Goal: Task Accomplishment & Management: Complete application form

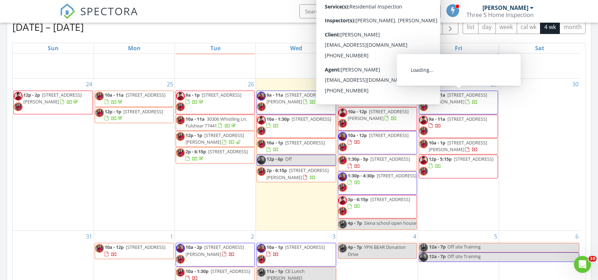
click at [535, 103] on div "30" at bounding box center [539, 154] width 81 height 152
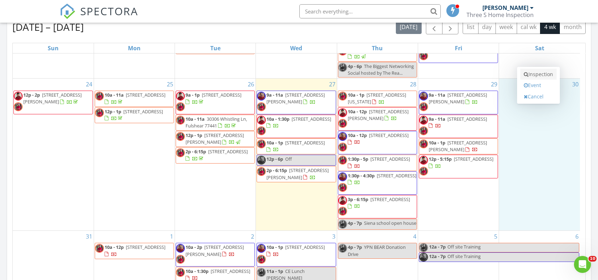
click at [541, 74] on link "Inspection" at bounding box center [538, 74] width 36 height 11
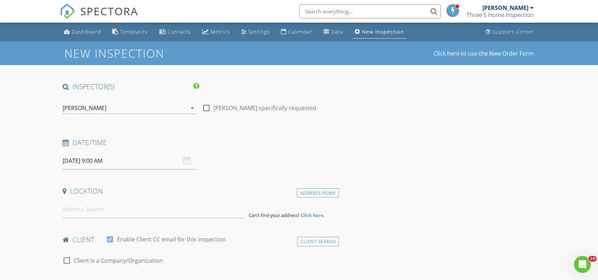
click at [92, 108] on div "[PERSON_NAME]" at bounding box center [85, 108] width 44 height 6
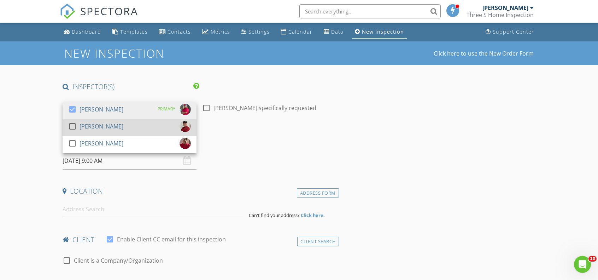
click at [84, 124] on div "[PERSON_NAME]" at bounding box center [102, 126] width 44 height 11
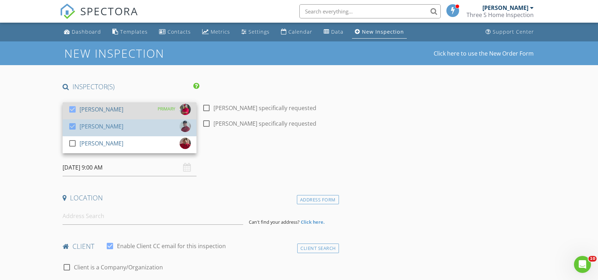
click at [94, 109] on div "[PERSON_NAME]" at bounding box center [102, 109] width 44 height 11
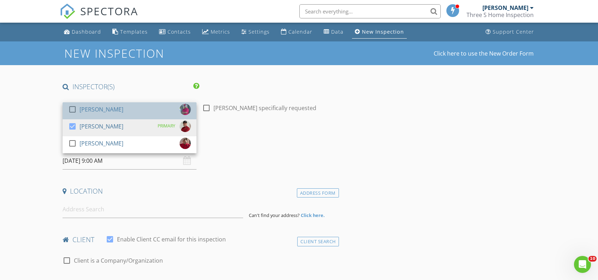
click at [94, 109] on div "[PERSON_NAME]" at bounding box center [102, 109] width 44 height 11
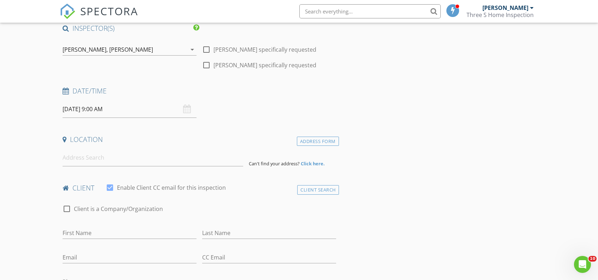
scroll to position [106, 0]
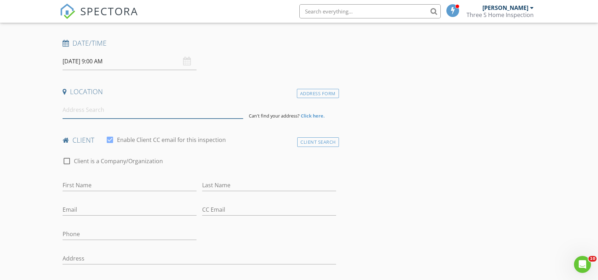
click at [73, 113] on input at bounding box center [153, 109] width 180 height 17
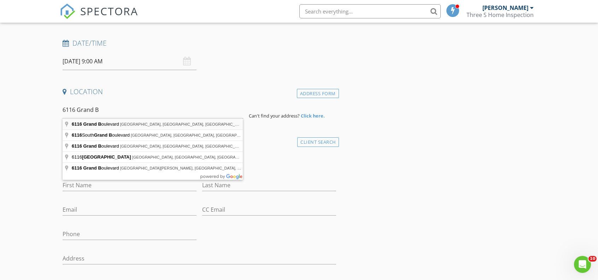
type input "6116 Grand Boulevard, Houston, TX, USA"
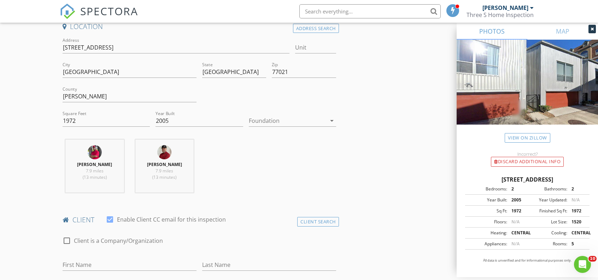
scroll to position [177, 0]
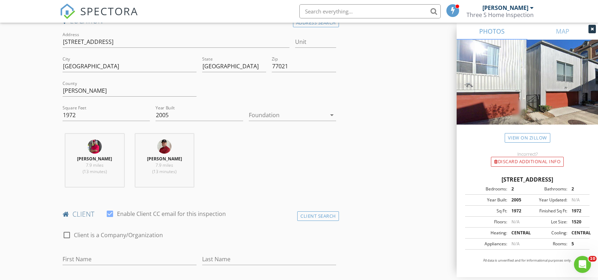
click at [268, 113] on div at bounding box center [287, 114] width 77 height 11
click at [261, 148] on div "Slab" at bounding box center [293, 151] width 76 height 8
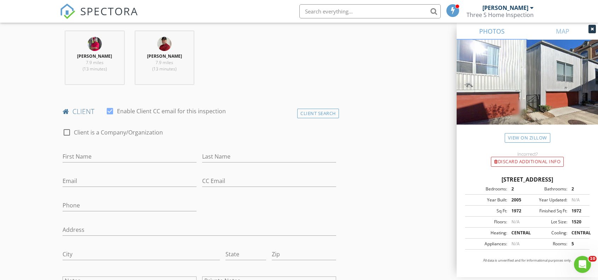
scroll to position [283, 0]
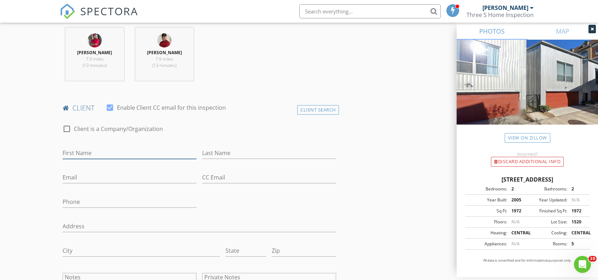
click at [119, 149] on input "First Name" at bounding box center [130, 153] width 134 height 12
type input "[PERSON_NAME]"
type input "Hwang"
click at [108, 180] on input "Email" at bounding box center [130, 177] width 134 height 12
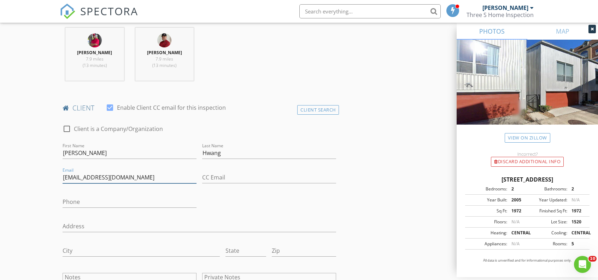
type input "hanhwangnah@gmail.com"
click at [75, 200] on input "Phone" at bounding box center [130, 202] width 134 height 12
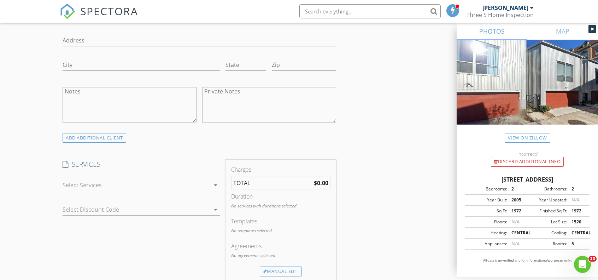
scroll to position [495, 0]
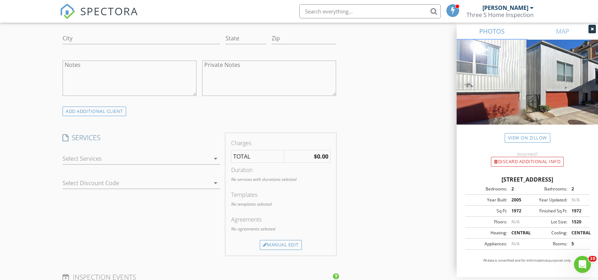
type input "281-908-1119"
click at [84, 153] on div at bounding box center [136, 158] width 147 height 11
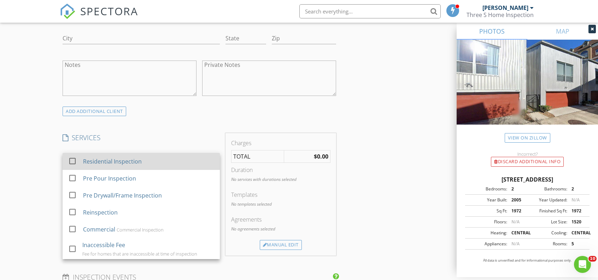
click at [84, 153] on div "check_box_outline_blank Residential Inspection" at bounding box center [141, 161] width 146 height 16
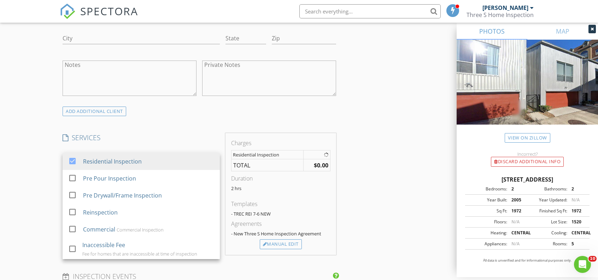
click at [53, 162] on div "New Inspection Click here to use the New Order Form INSPECTOR(S) check_box Bren…" at bounding box center [299, 218] width 598 height 1345
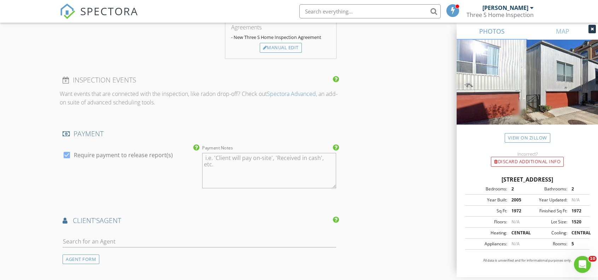
scroll to position [707, 0]
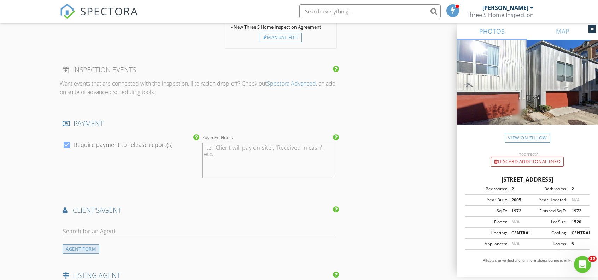
click at [81, 247] on div "AGENT FORM" at bounding box center [81, 249] width 37 height 10
click at [83, 232] on input "First Name" at bounding box center [130, 231] width 134 height 12
type input "Kyeok"
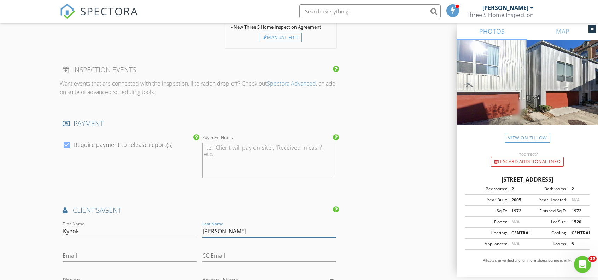
type input "Kim"
click at [89, 250] on input "Email" at bounding box center [130, 256] width 134 height 12
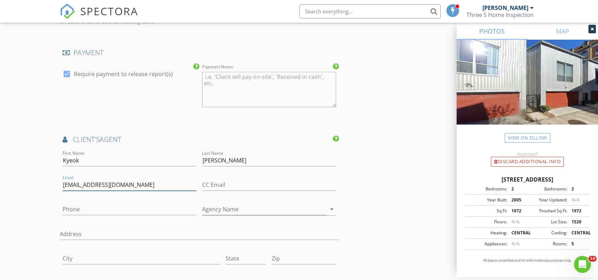
type input "kim283@gmail.com"
click at [88, 205] on input "Phone" at bounding box center [130, 209] width 134 height 12
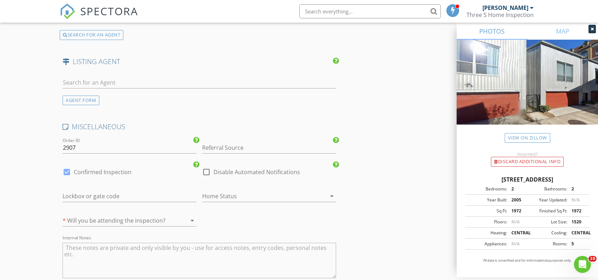
scroll to position [1131, 0]
type input "713-705-9028"
click at [117, 216] on div at bounding box center [120, 217] width 114 height 11
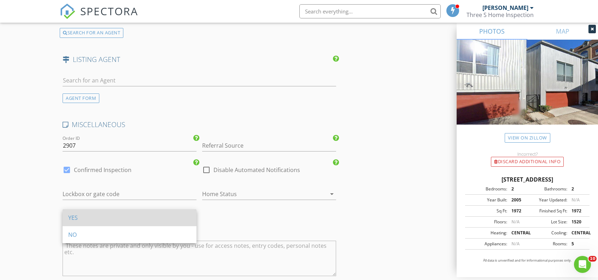
click at [104, 215] on div "YES" at bounding box center [129, 217] width 123 height 8
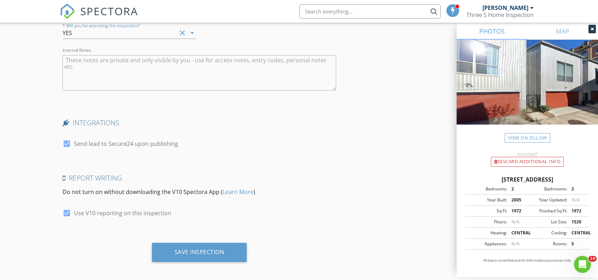
scroll to position [1317, 0]
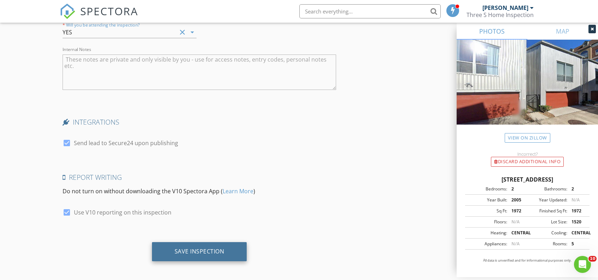
click at [203, 253] on div "Save Inspection" at bounding box center [199, 251] width 95 height 19
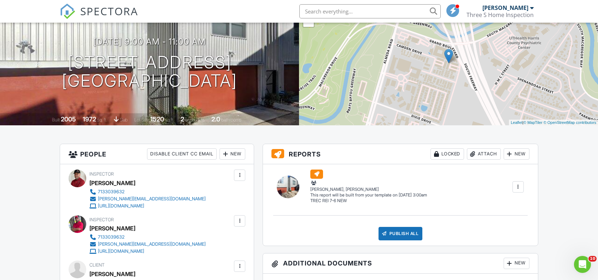
scroll to position [71, 0]
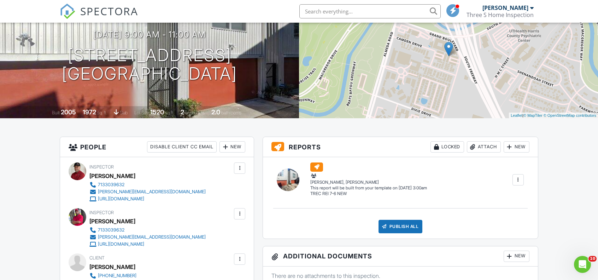
click at [242, 168] on div at bounding box center [239, 167] width 7 height 7
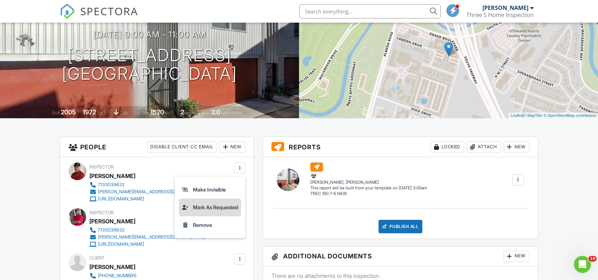
click at [196, 210] on li "Mark As Requested" at bounding box center [210, 207] width 62 height 18
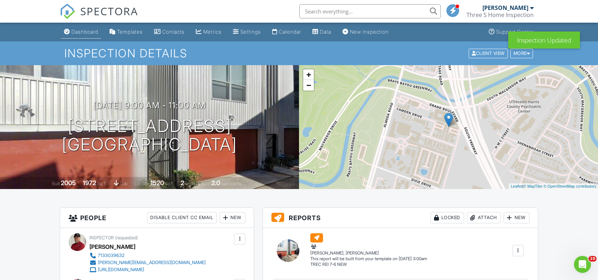
click at [84, 36] on link "Dashboard" at bounding box center [81, 31] width 40 height 13
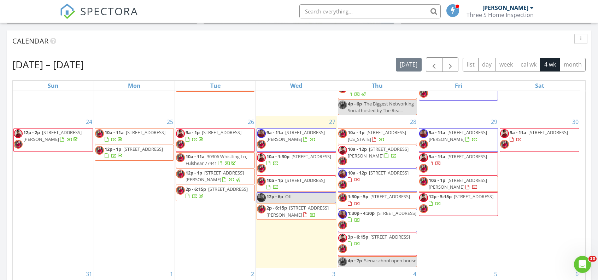
scroll to position [283, 0]
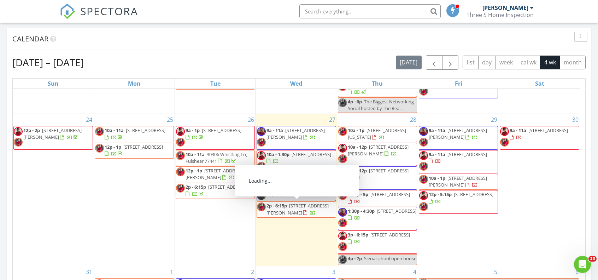
drag, startPoint x: 352, startPoint y: 203, endPoint x: 275, endPoint y: 205, distance: 77.1
click at [275, 205] on span "2p - 6:15p" at bounding box center [277, 205] width 21 height 6
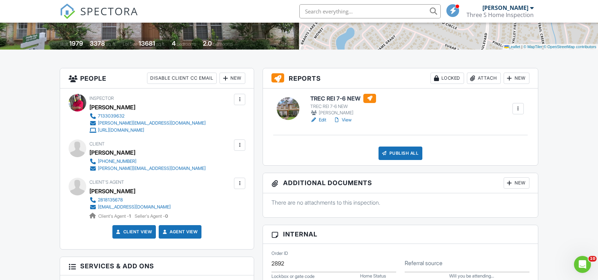
scroll to position [141, 0]
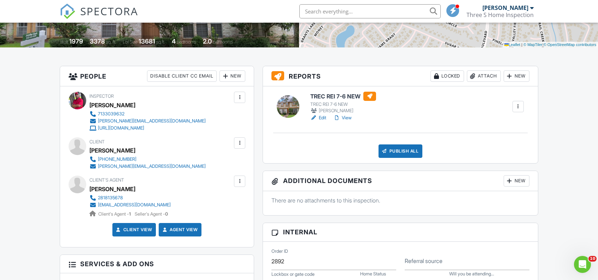
click at [241, 141] on div at bounding box center [239, 142] width 7 height 7
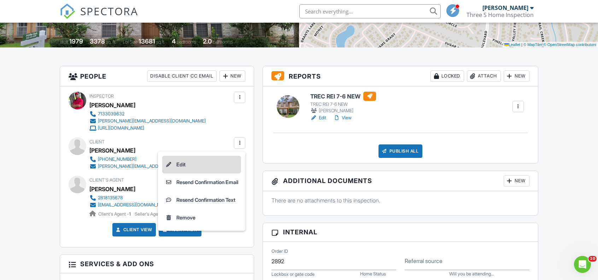
click at [187, 159] on li "Edit" at bounding box center [201, 165] width 79 height 18
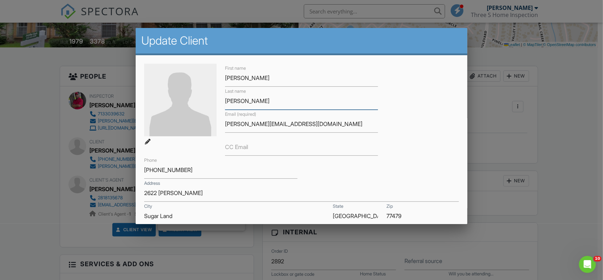
click at [236, 104] on input "Randolph" at bounding box center [301, 100] width 153 height 17
click at [286, 123] on input "kevin.randolph85@gmail.com" at bounding box center [301, 123] width 153 height 17
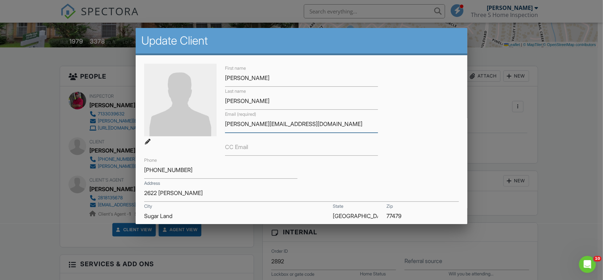
click at [286, 123] on input "kevin.randolph85@gmail.com" at bounding box center [301, 123] width 153 height 17
click at [159, 171] on input "210-649-5297" at bounding box center [220, 169] width 153 height 17
click at [159, 170] on input "210-649-5297" at bounding box center [220, 169] width 153 height 17
click at [162, 167] on input "210-649-5297" at bounding box center [220, 169] width 153 height 17
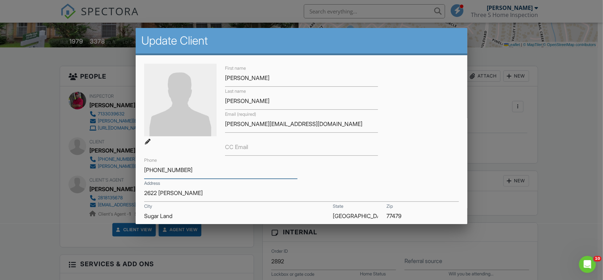
click at [162, 167] on input "210-649-5297" at bounding box center [220, 169] width 153 height 17
click at [535, 173] on div at bounding box center [301, 140] width 603 height 350
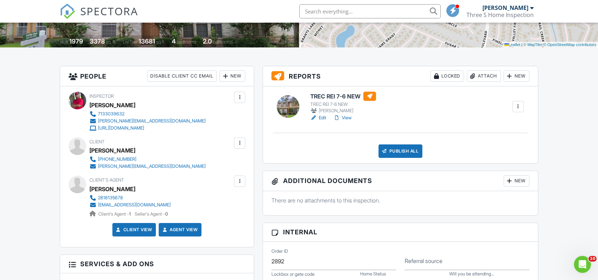
scroll to position [0, 0]
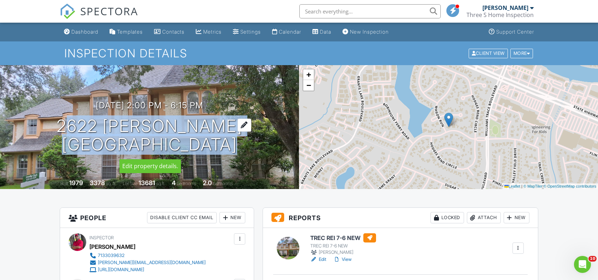
drag, startPoint x: 54, startPoint y: 125, endPoint x: 247, endPoint y: 126, distance: 193.0
click at [242, 126] on h1 "2622 Williams Grant Sugar Land, TX 77479" at bounding box center [150, 135] width 186 height 37
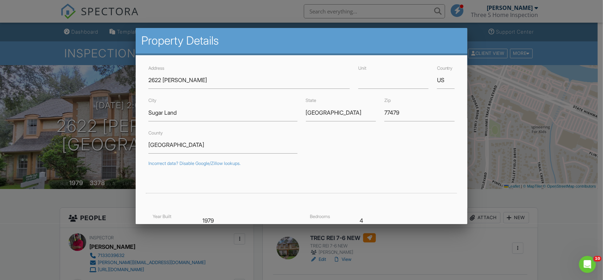
click at [547, 218] on div at bounding box center [301, 140] width 603 height 350
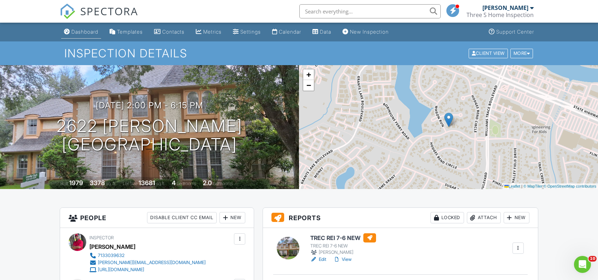
click at [87, 35] on link "Dashboard" at bounding box center [81, 31] width 40 height 13
